Goal: Task Accomplishment & Management: Use online tool/utility

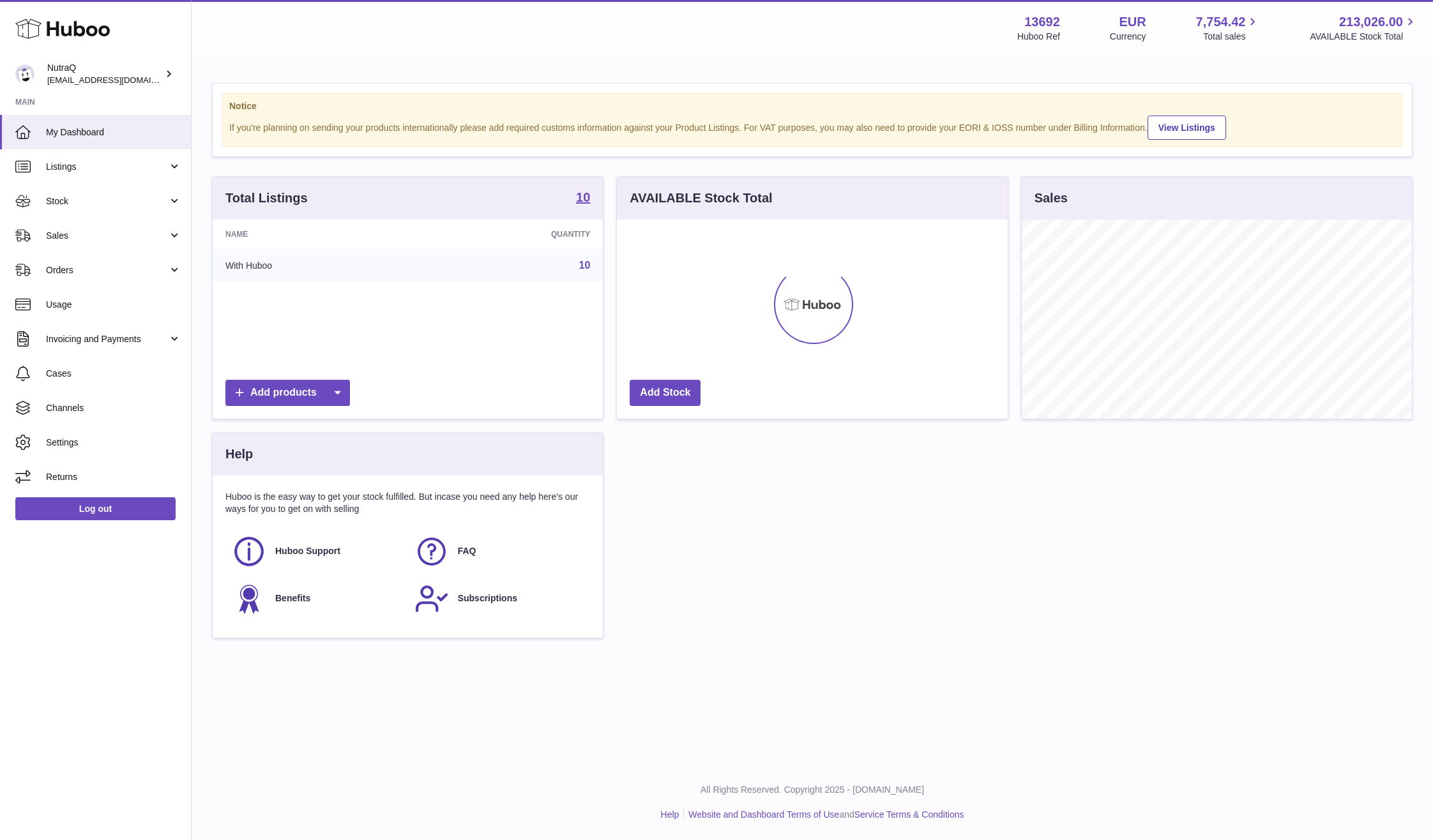
scroll to position [199, 391]
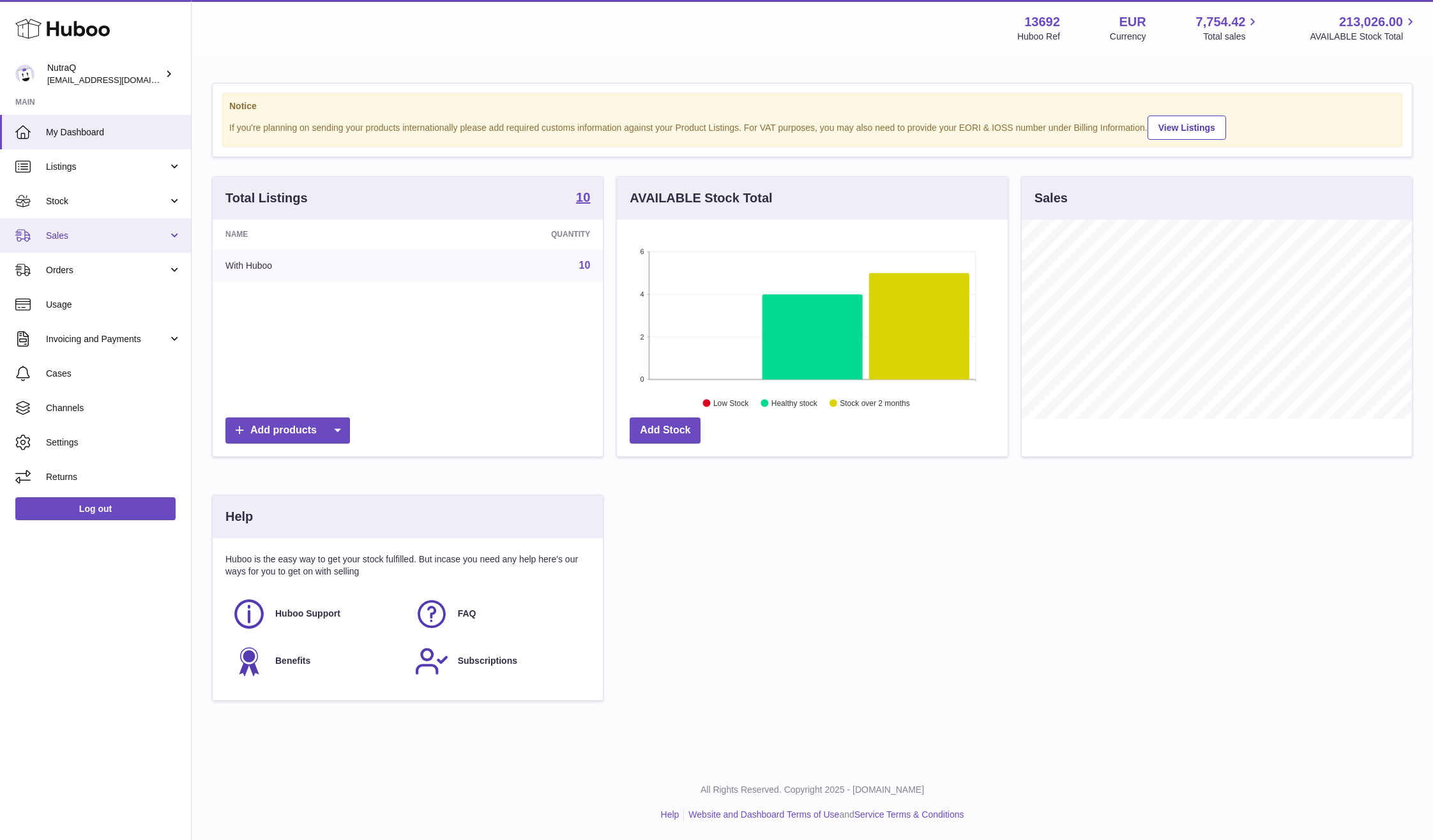
click at [66, 237] on span "Sales" at bounding box center [107, 236] width 122 height 13
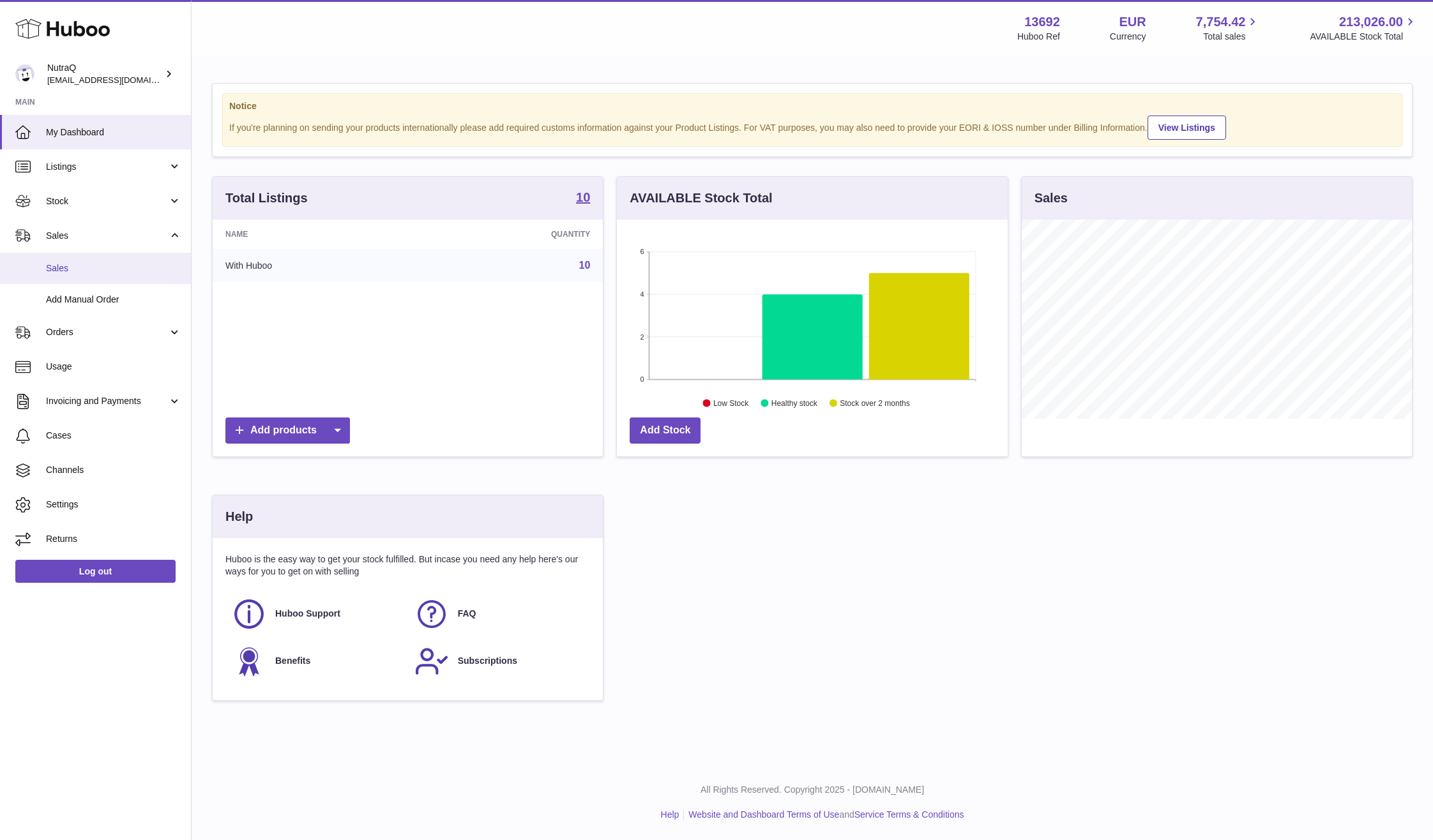
click at [118, 270] on span "Sales" at bounding box center [114, 268] width 136 height 13
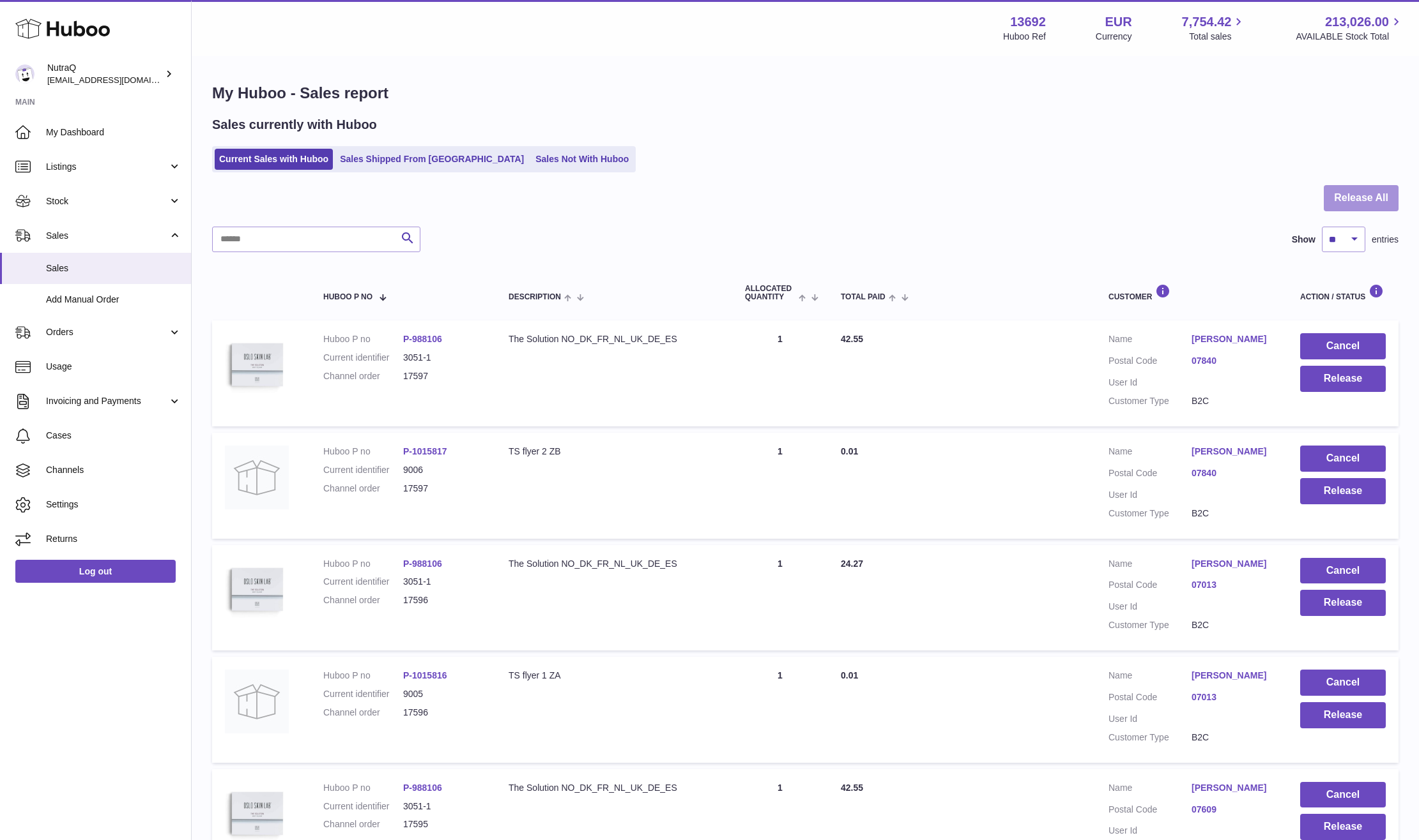
click at [1339, 204] on button "Release All" at bounding box center [1361, 197] width 75 height 26
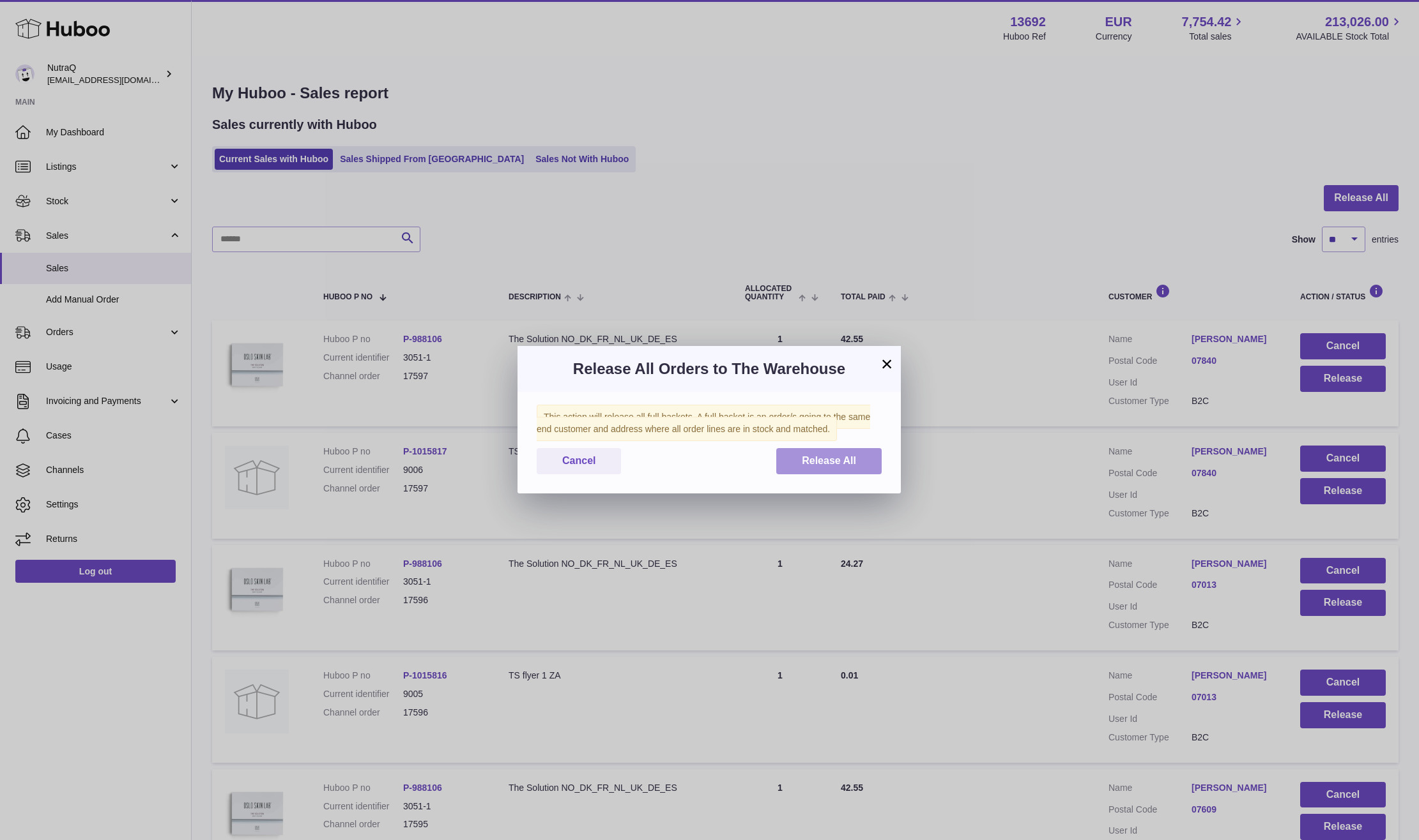
click at [792, 470] on button "Release All" at bounding box center [828, 461] width 105 height 26
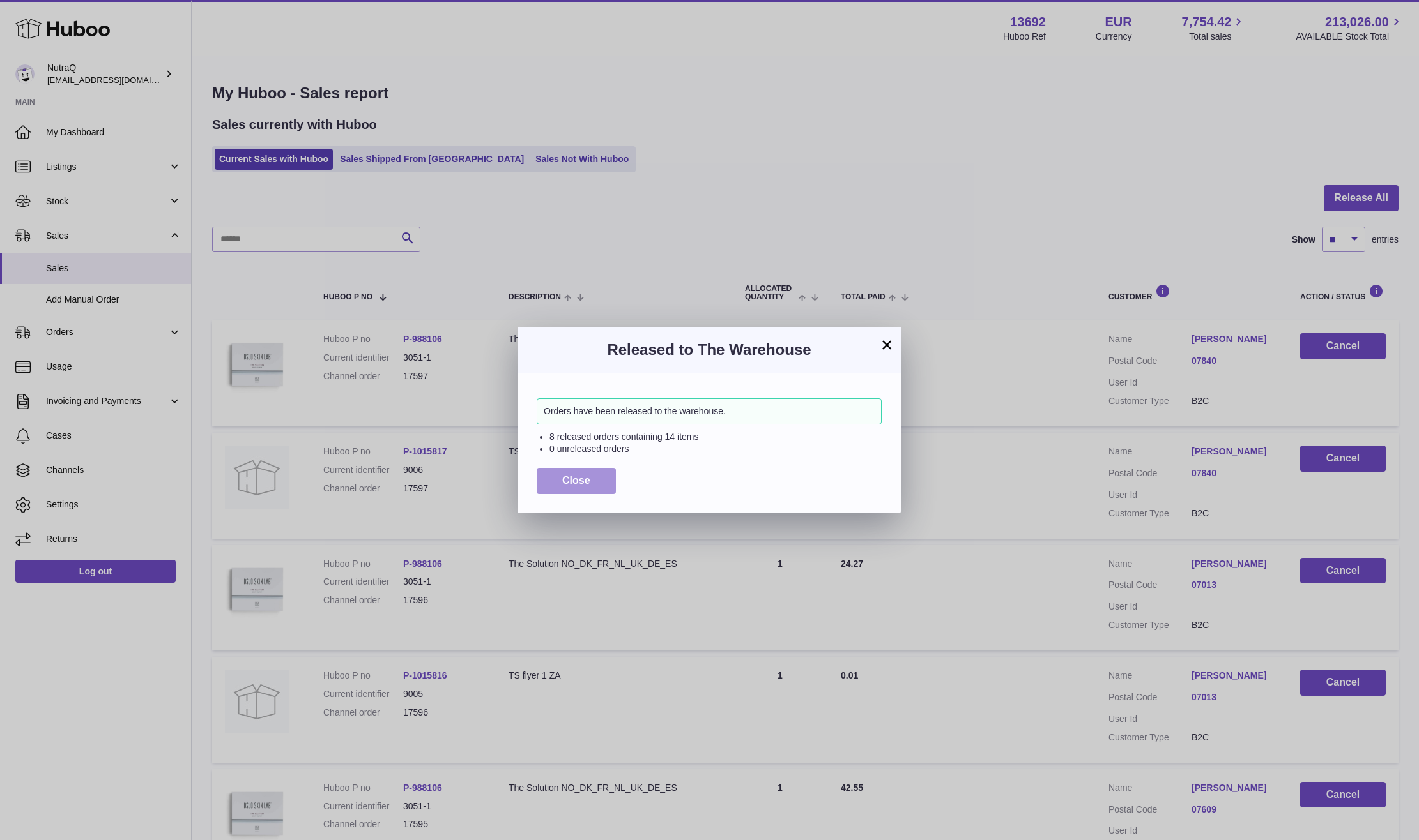
click at [563, 478] on span "Close" at bounding box center [576, 480] width 28 height 11
